Goal: Communication & Community: Answer question/provide support

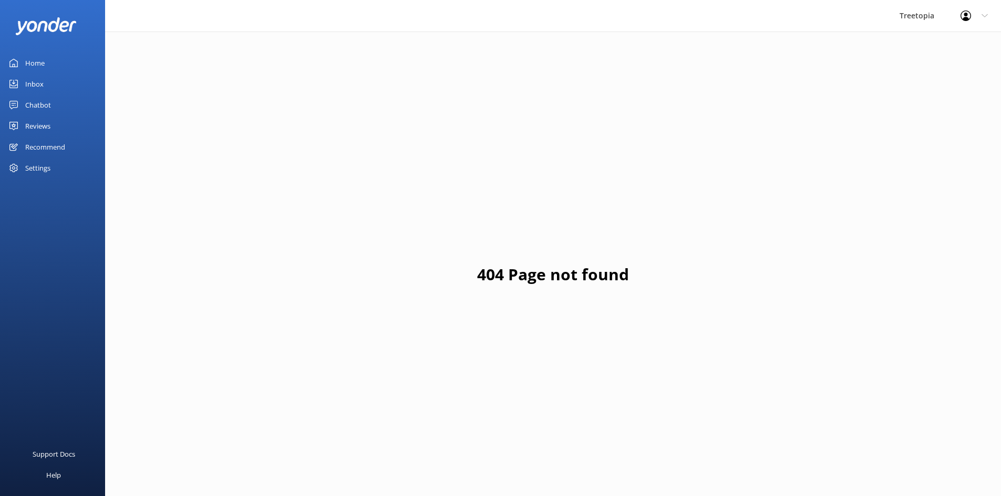
click at [68, 101] on link "Chatbot" at bounding box center [52, 105] width 105 height 21
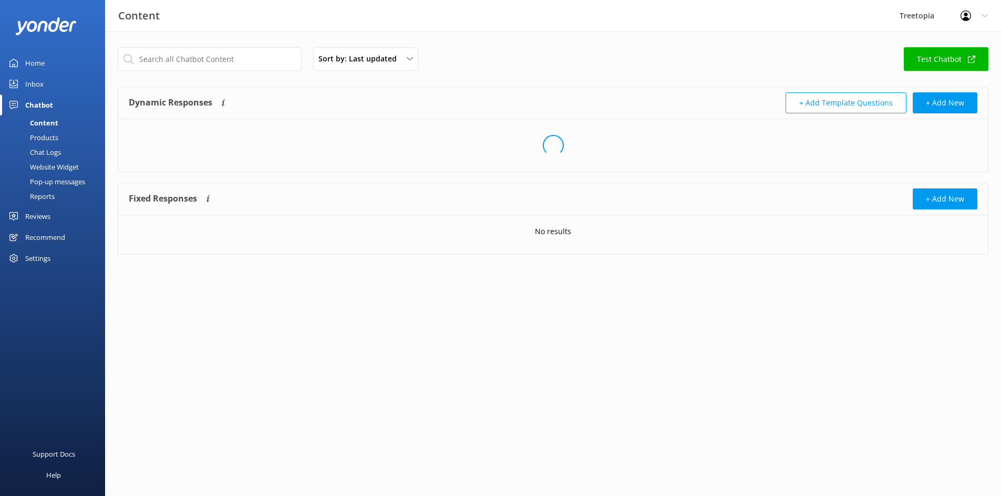
click at [47, 86] on link "Inbox" at bounding box center [52, 84] width 105 height 21
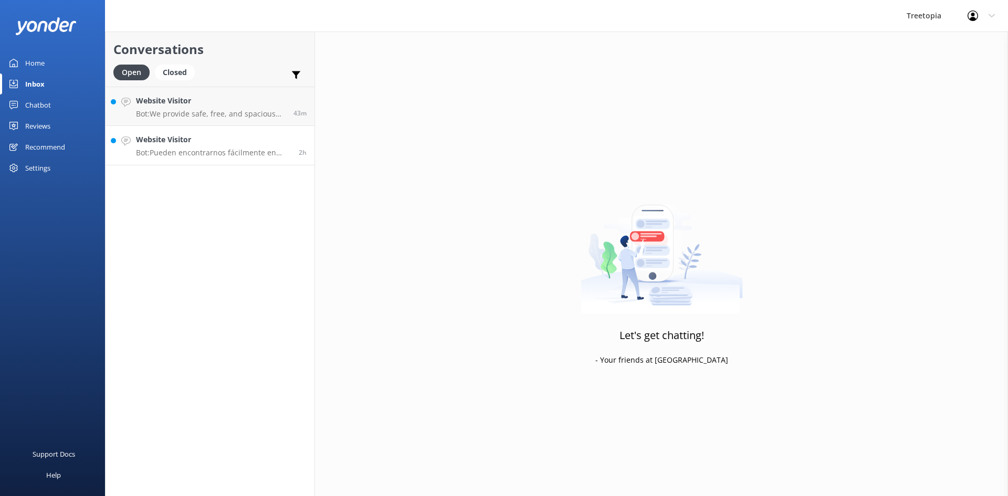
click at [238, 127] on link "Website Visitor Bot: Pueden encontrarnos fácilmente en Waze o Google Maps busca…" at bounding box center [210, 145] width 209 height 39
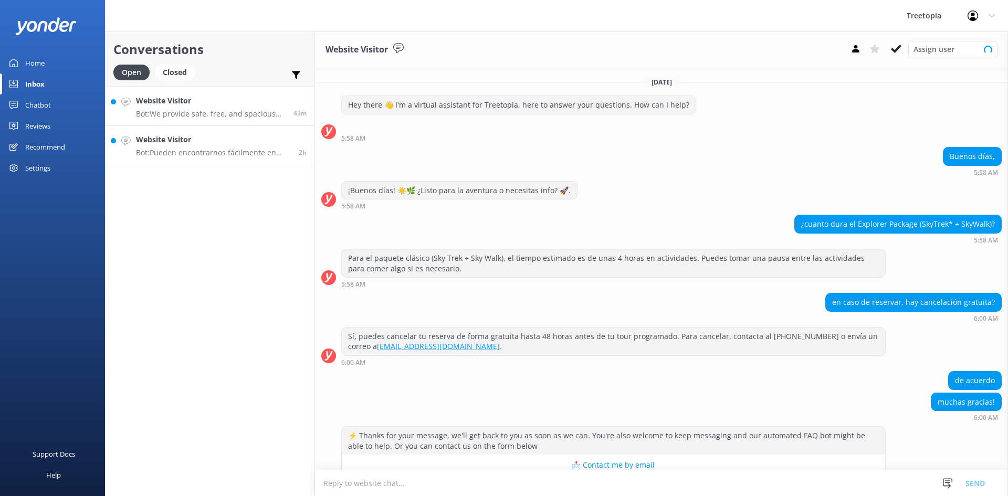
scroll to position [121, 0]
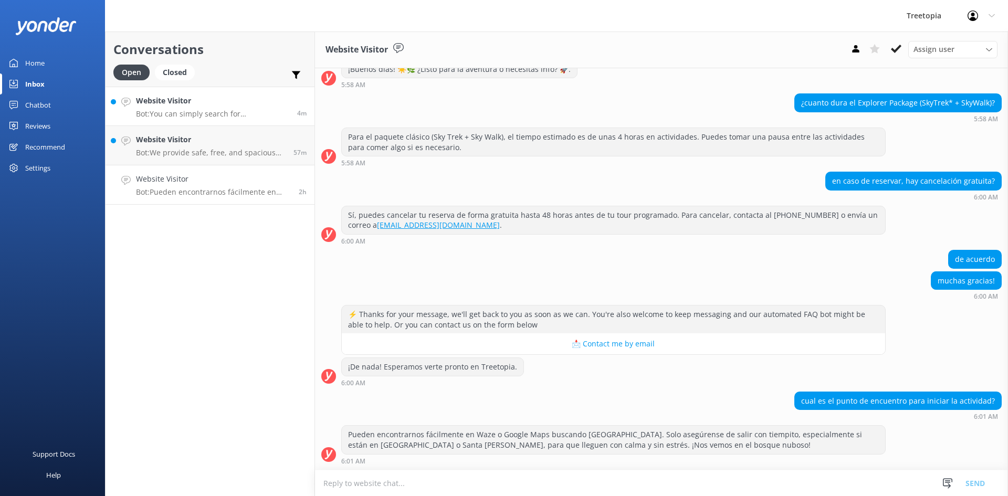
click at [207, 96] on h4 "Website Visitor" at bounding box center [212, 101] width 153 height 12
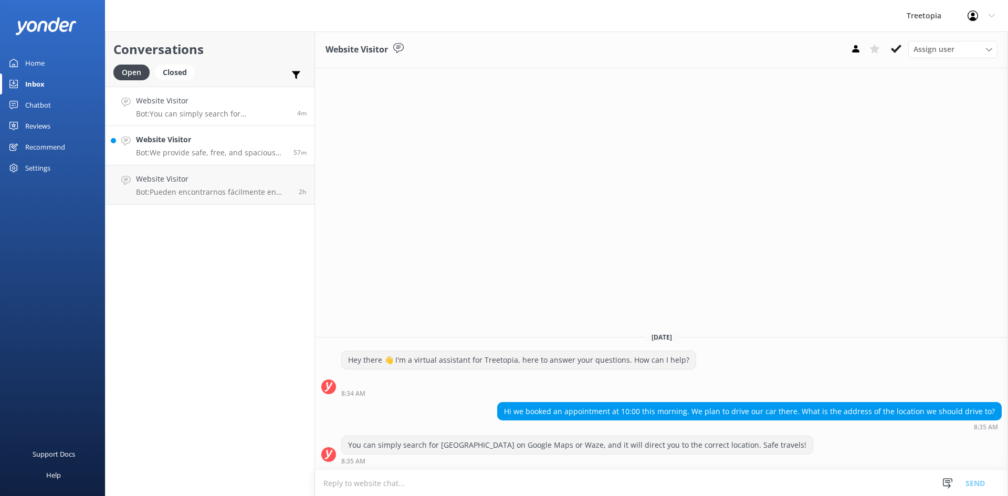
click at [228, 151] on p "Bot: We provide safe, free, and spacious parking for our visitors. Enjoy a worr…" at bounding box center [211, 152] width 150 height 9
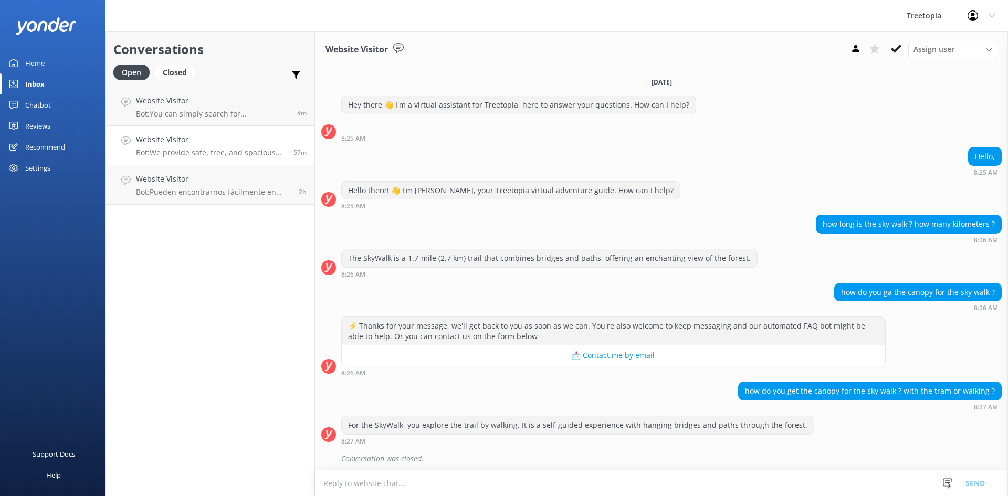
scroll to position [160, 0]
